Goal: Navigation & Orientation: Find specific page/section

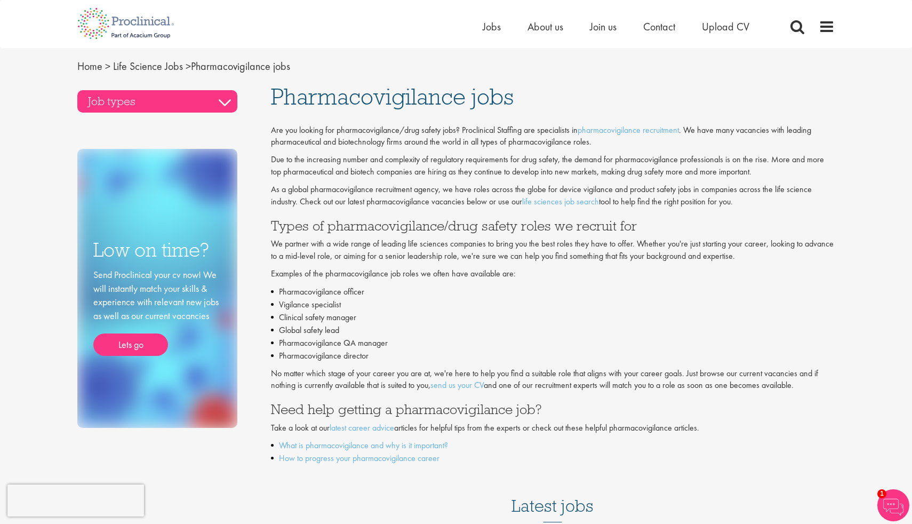
click at [227, 102] on h3 "Job types" at bounding box center [157, 101] width 160 height 22
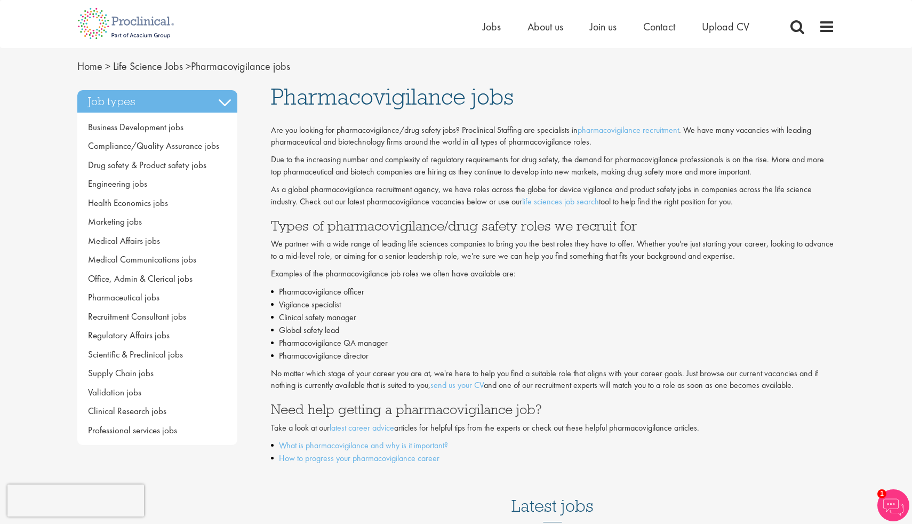
click at [579, 66] on nav "Home > Life Science Jobs > Pharmacovigilance jobs" at bounding box center [455, 66] width 773 height 15
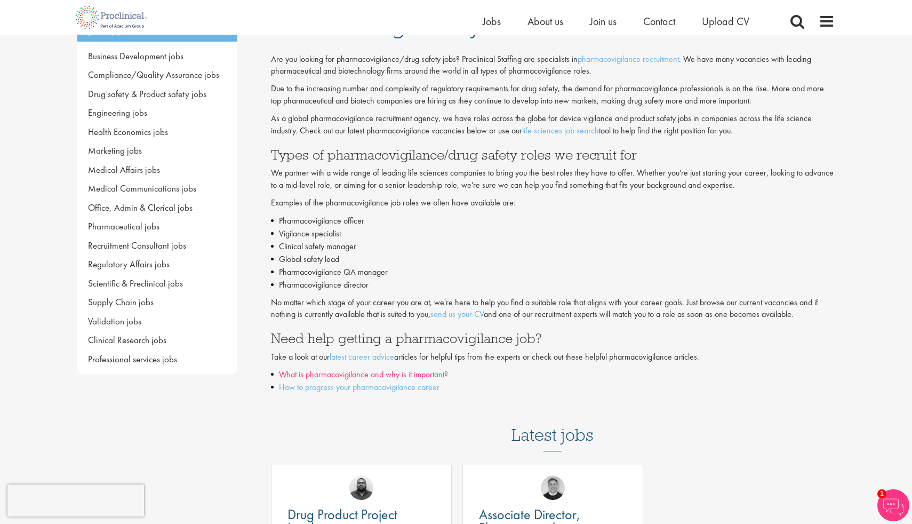
scroll to position [55, 0]
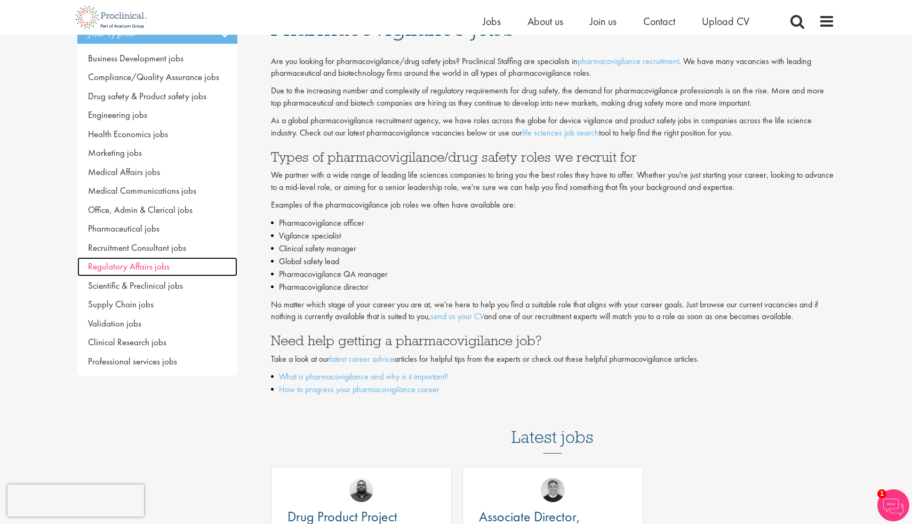
click at [159, 270] on span "Regulatory Affairs jobs" at bounding box center [129, 266] width 82 height 12
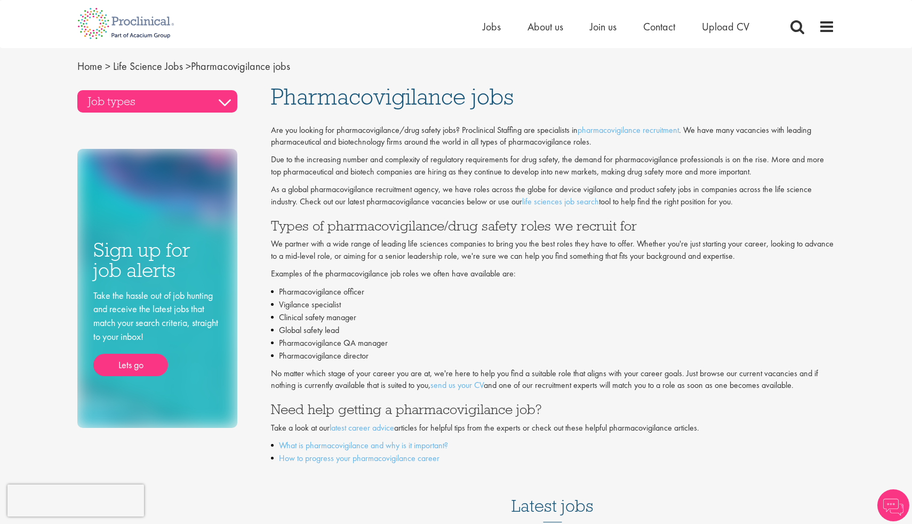
click at [227, 102] on h3 "Job types" at bounding box center [157, 101] width 160 height 22
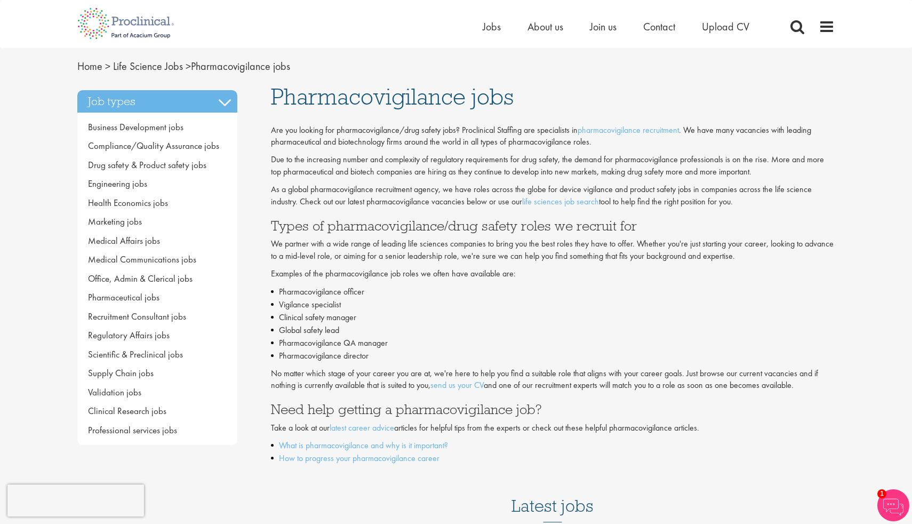
click at [337, 66] on nav "Home > Life Science Jobs > Pharmacovigilance jobs" at bounding box center [455, 66] width 773 height 15
click at [364, 60] on nav "Home > Life Science Jobs > Pharmacovigilance jobs" at bounding box center [455, 66] width 773 height 15
click at [86, 68] on link "Home" at bounding box center [89, 66] width 25 height 14
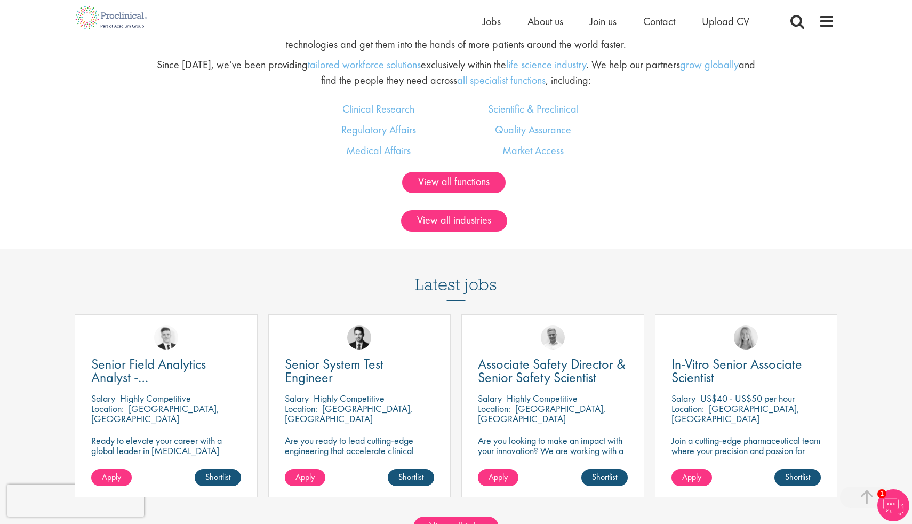
scroll to position [809, 0]
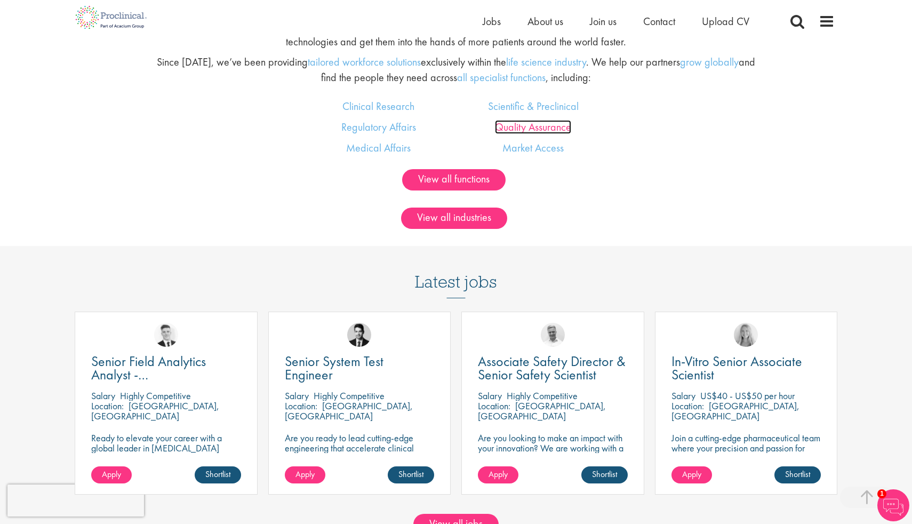
click at [551, 128] on link "Quality Assurance" at bounding box center [533, 127] width 76 height 14
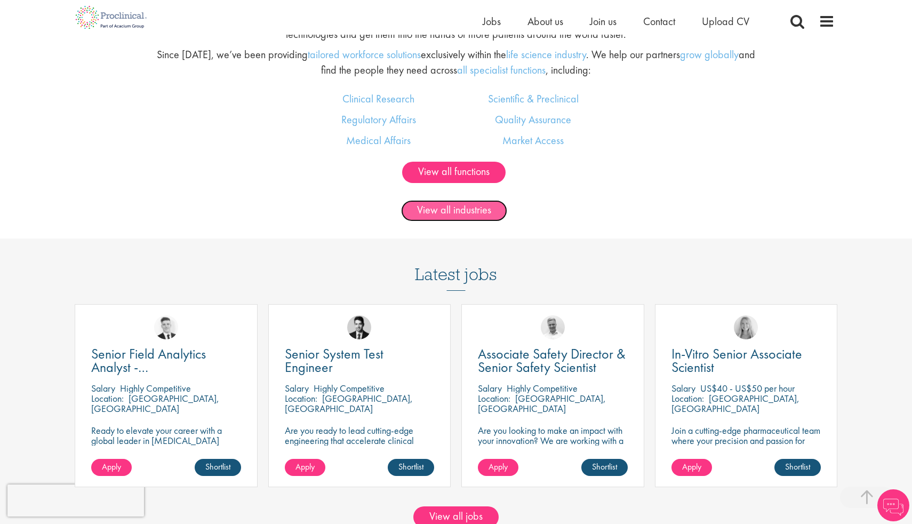
click at [451, 207] on link "View all industries" at bounding box center [454, 210] width 106 height 21
click at [822, 19] on span at bounding box center [827, 21] width 16 height 16
